Goal: Task Accomplishment & Management: Complete application form

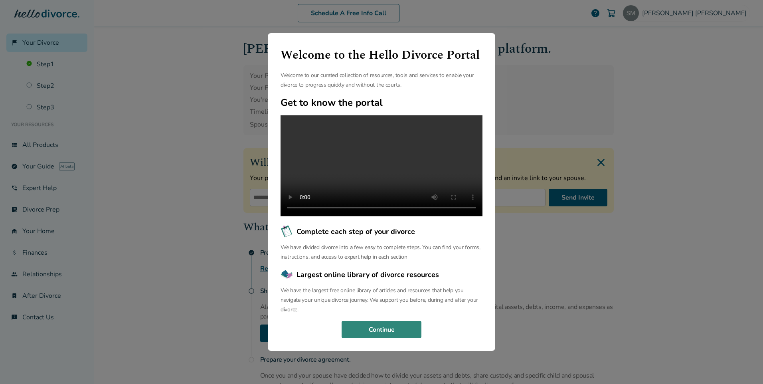
click at [379, 333] on button "Continue" at bounding box center [381, 330] width 80 height 18
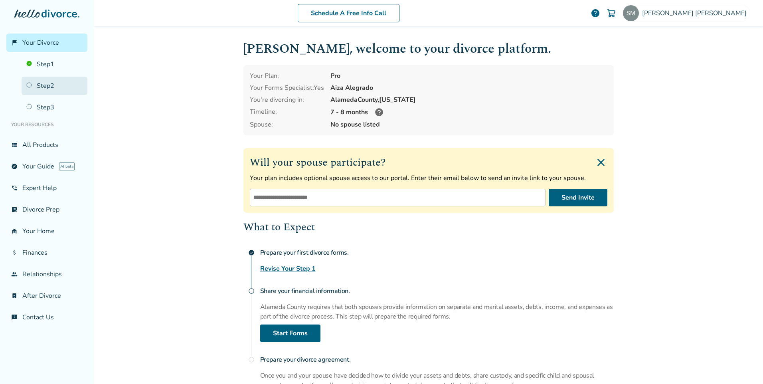
click at [46, 85] on link "Step 2" at bounding box center [55, 86] width 66 height 18
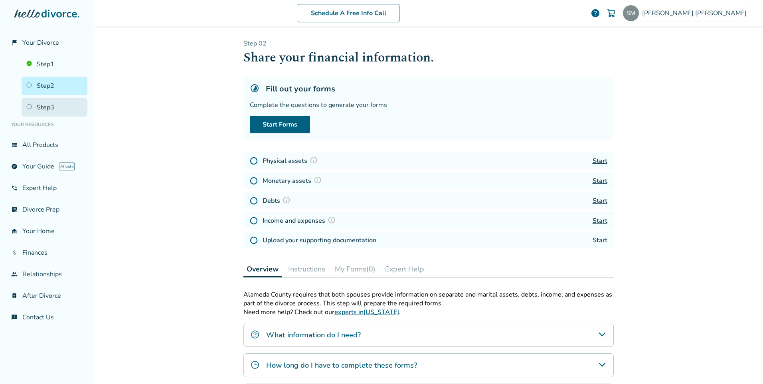
click at [54, 110] on link "Step 3" at bounding box center [55, 107] width 66 height 18
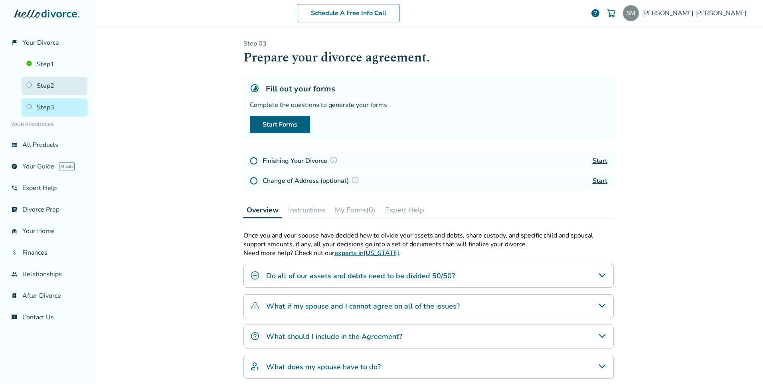
click at [51, 89] on link "Step 2" at bounding box center [55, 86] width 66 height 18
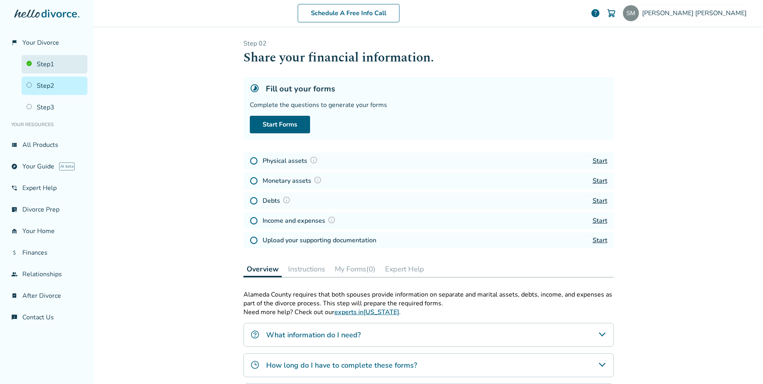
click at [41, 67] on link "Step 1" at bounding box center [55, 64] width 66 height 18
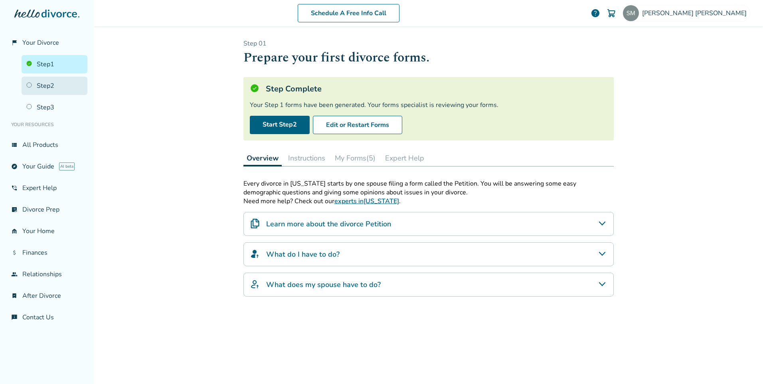
click at [50, 91] on link "Step 2" at bounding box center [55, 86] width 66 height 18
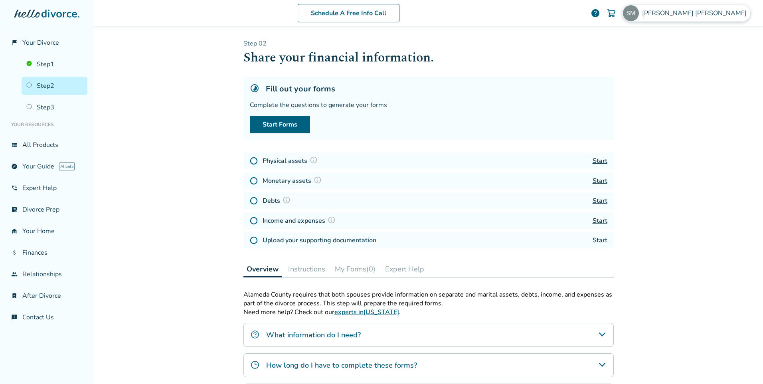
click at [713, 12] on span "[PERSON_NAME]" at bounding box center [696, 13] width 108 height 9
click at [37, 45] on span "Your Divorce" at bounding box center [40, 42] width 37 height 9
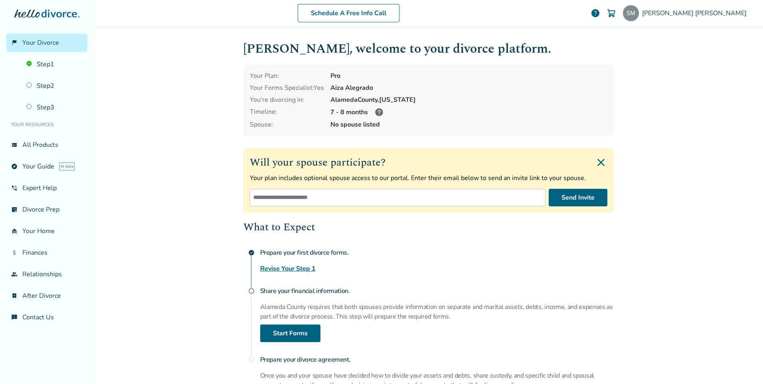
click at [404, 199] on input "email" at bounding box center [398, 198] width 296 height 18
click at [441, 250] on h4 "Prepare your first divorce forms." at bounding box center [436, 253] width 353 height 16
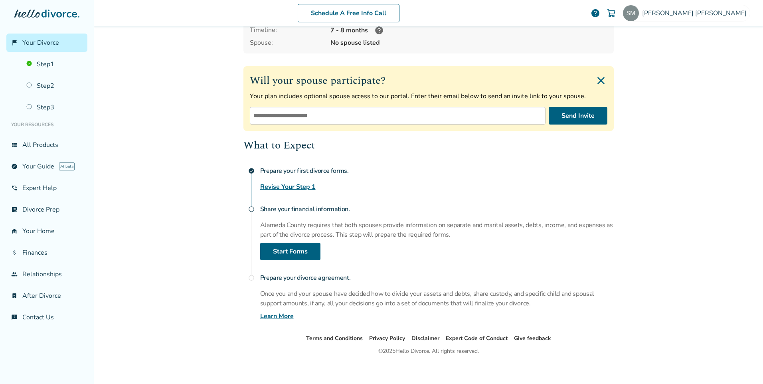
scroll to position [87, 0]
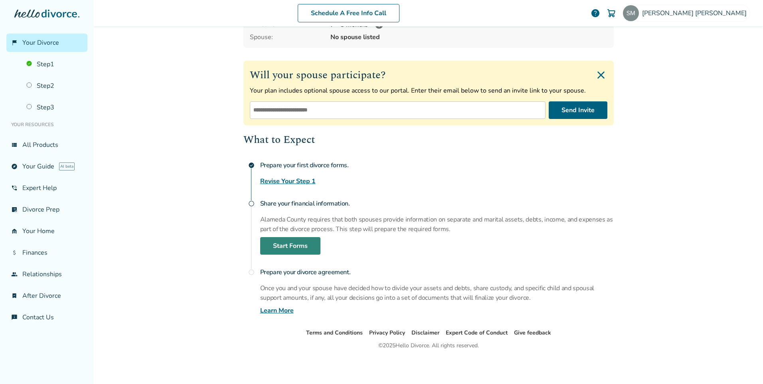
click at [280, 245] on link "Start Forms" at bounding box center [290, 246] width 60 height 18
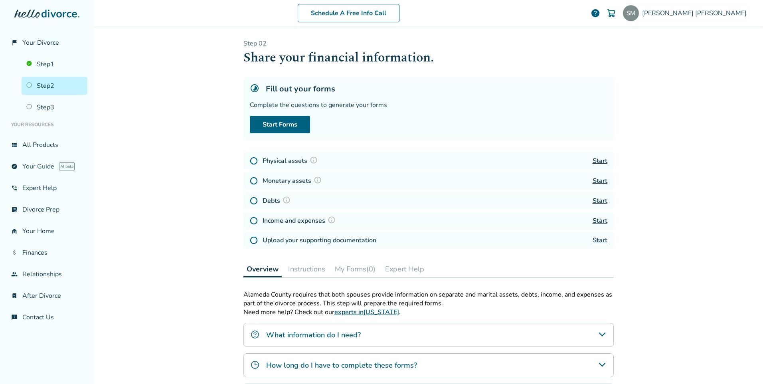
click at [283, 201] on img at bounding box center [286, 200] width 8 height 8
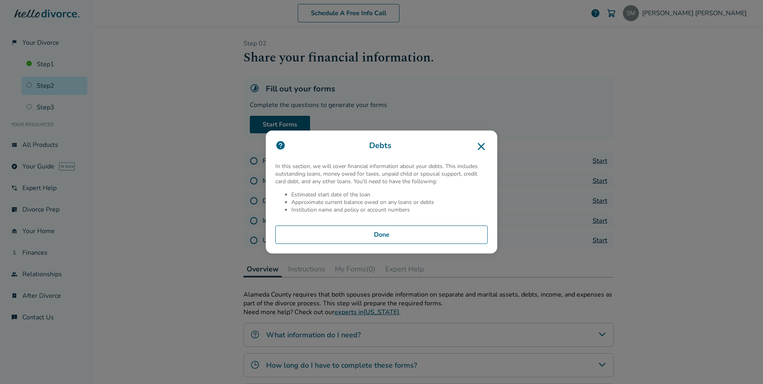
click at [483, 144] on icon at bounding box center [481, 146] width 13 height 13
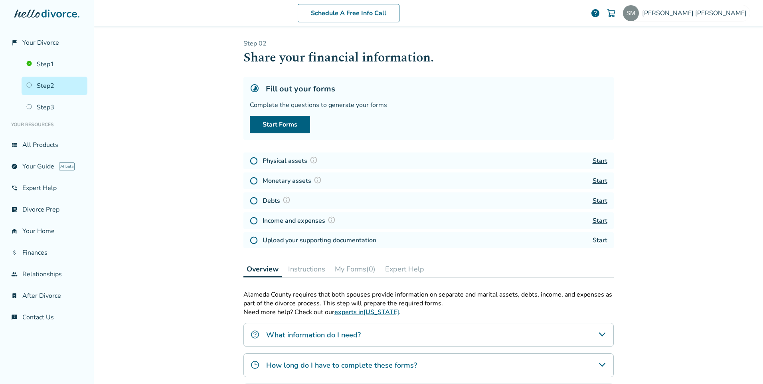
click at [598, 161] on link "Start" at bounding box center [599, 160] width 15 height 9
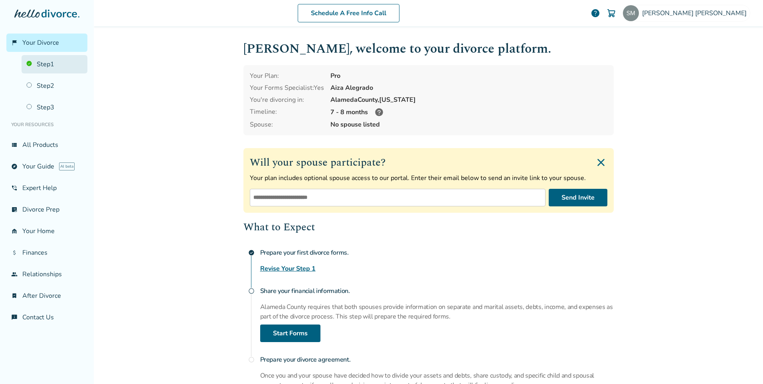
click at [47, 62] on link "Step 1" at bounding box center [55, 64] width 66 height 18
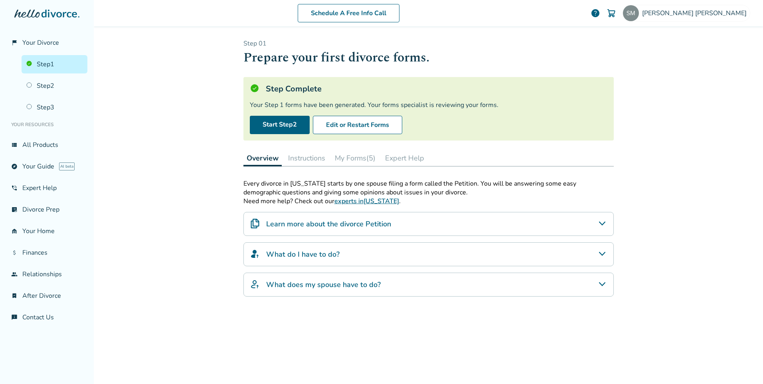
click at [347, 157] on button "My Forms (5)" at bounding box center [354, 158] width 47 height 16
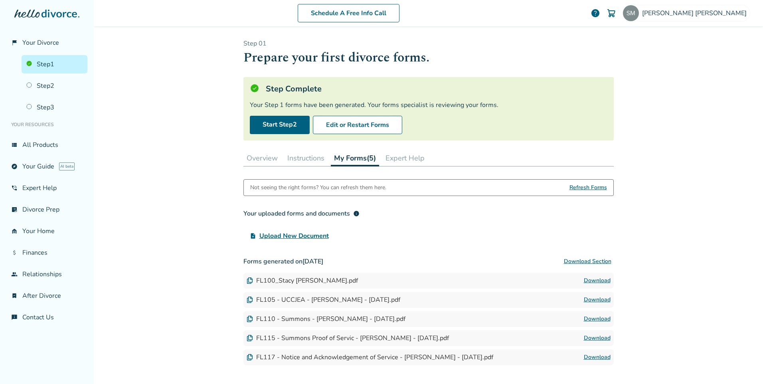
click at [594, 278] on link "Download" at bounding box center [597, 281] width 27 height 10
click at [589, 301] on link "Download" at bounding box center [597, 300] width 27 height 10
click at [264, 159] on button "Overview" at bounding box center [261, 158] width 37 height 16
